Goal: Complete application form: Complete application form

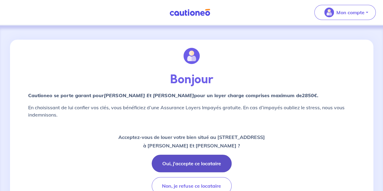
click at [184, 165] on button "Oui, j'accepte ce locataire" at bounding box center [192, 164] width 80 height 18
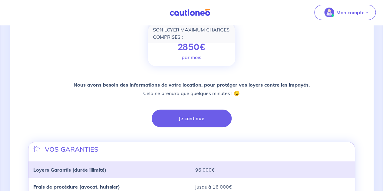
scroll to position [93, 0]
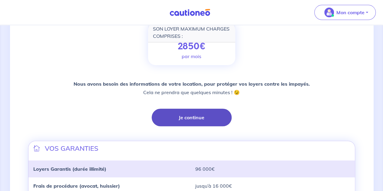
click at [197, 113] on button "Je continue" at bounding box center [192, 118] width 80 height 18
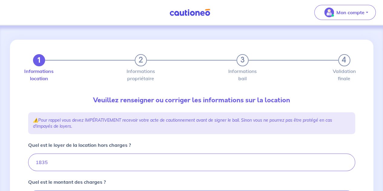
type input "1975"
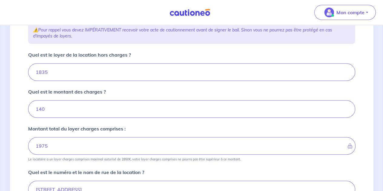
scroll to position [96, 0]
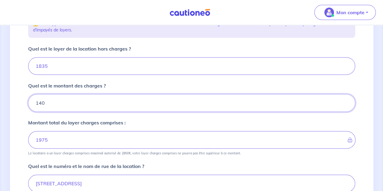
click at [47, 102] on input "140" at bounding box center [191, 103] width 327 height 18
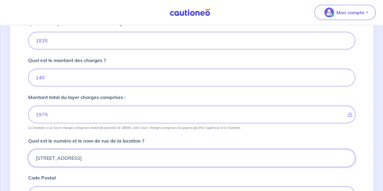
click at [41, 158] on input "[STREET_ADDRESS]" at bounding box center [191, 158] width 327 height 18
type input "[STREET_ADDRESS]"
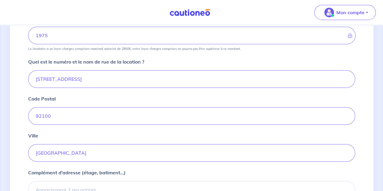
scroll to position [271, 0]
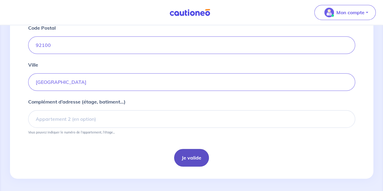
click at [193, 154] on button "Je valide" at bounding box center [191, 158] width 35 height 18
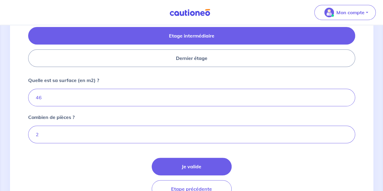
scroll to position [325, 0]
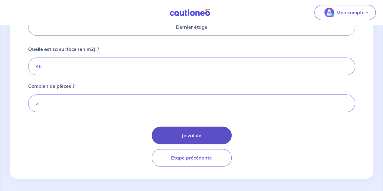
click at [197, 131] on button "Je valide" at bounding box center [192, 135] width 80 height 18
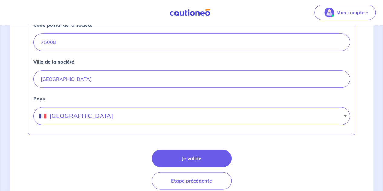
scroll to position [320, 0]
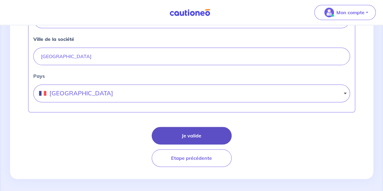
click at [183, 128] on button "Je valide" at bounding box center [192, 136] width 80 height 18
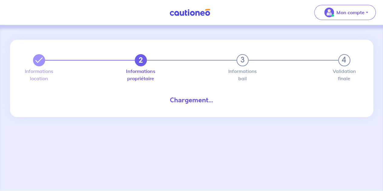
select select "FR"
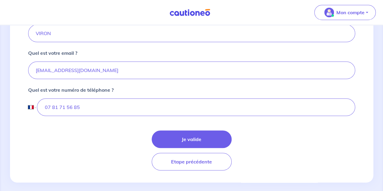
scroll to position [189, 0]
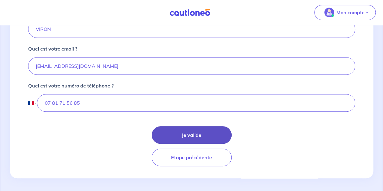
click at [197, 130] on button "Je valide" at bounding box center [192, 135] width 80 height 18
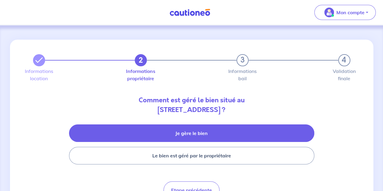
scroll to position [33, 0]
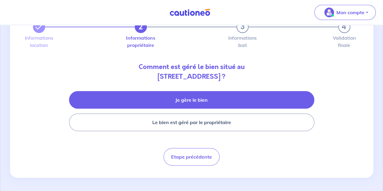
click at [201, 103] on button "Je gère le bien" at bounding box center [191, 100] width 245 height 18
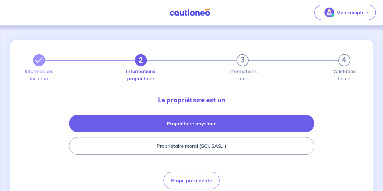
click at [194, 123] on button "Propriétaire physique" at bounding box center [191, 124] width 245 height 18
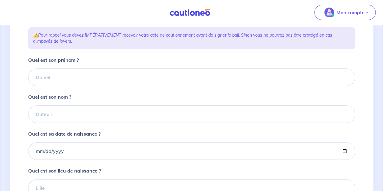
scroll to position [96, 0]
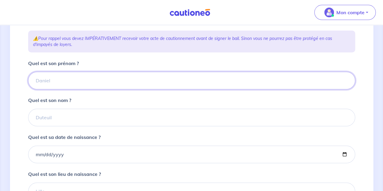
click at [86, 85] on input "Quel est son prénom ?" at bounding box center [191, 81] width 327 height 18
type input "f"
type input "[PERSON_NAME]"
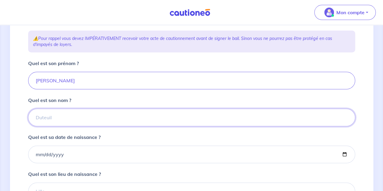
click at [65, 126] on input "Quel est son nom ?" at bounding box center [191, 118] width 327 height 18
type input "Collet"
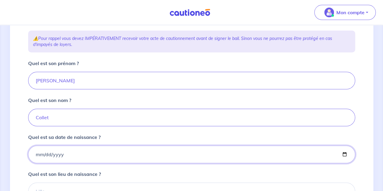
click at [61, 163] on input "Quel est sa date de naissance ?" at bounding box center [191, 154] width 327 height 18
type input "0190-08-21"
type input "0080-08-21"
type input "[DATE]"
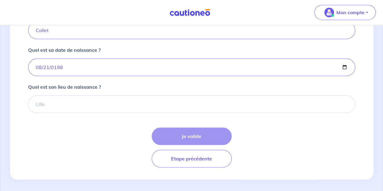
scroll to position [184, 0]
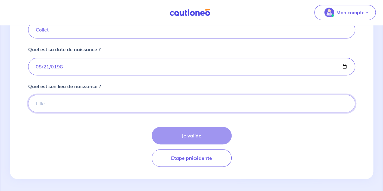
click at [69, 106] on input "Quel est son lieu de naissance ?" at bounding box center [191, 104] width 327 height 18
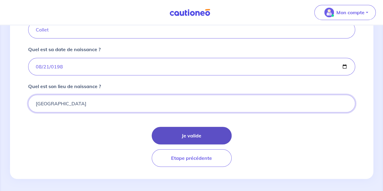
type input "[GEOGRAPHIC_DATA]"
click at [179, 144] on button "Je valide" at bounding box center [192, 136] width 80 height 18
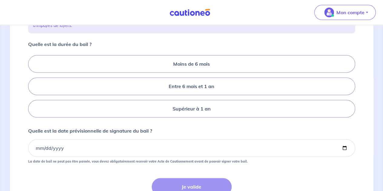
scroll to position [116, 0]
click at [198, 117] on label "Supérieur à 1 an" at bounding box center [191, 109] width 327 height 18
click at [32, 88] on input "Supérieur à 1 an" at bounding box center [30, 86] width 4 height 4
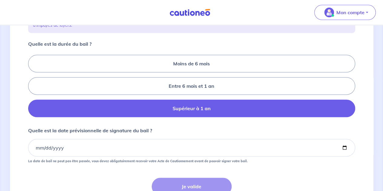
radio input "true"
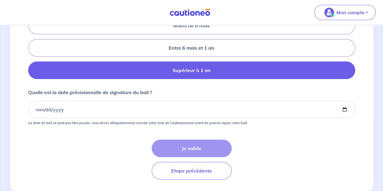
scroll to position [155, 0]
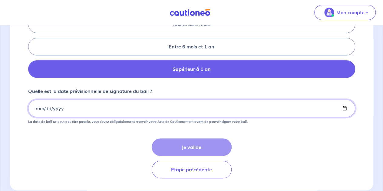
click at [140, 115] on input "Quelle est la date prévisionnelle de signature du bail ?" at bounding box center [191, 109] width 327 height 18
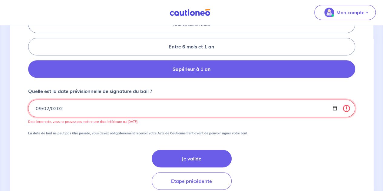
type input "[DATE]"
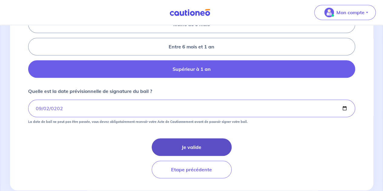
click at [197, 156] on button "Je valide" at bounding box center [192, 147] width 80 height 18
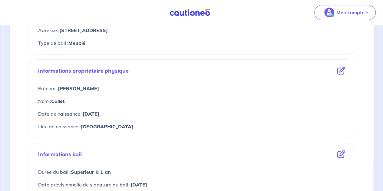
scroll to position [302, 0]
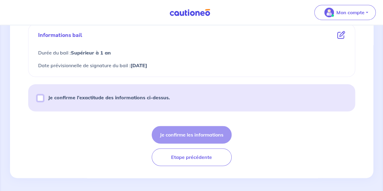
click at [37, 95] on input "Je confirme l’exactitude des informations ci-dessus." at bounding box center [40, 98] width 6 height 6
checkbox input "true"
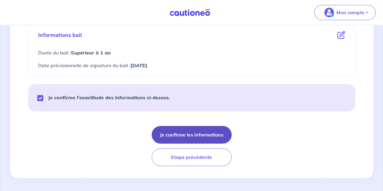
click at [193, 130] on button "Je confirme les informations" at bounding box center [192, 135] width 80 height 18
